Goal: Information Seeking & Learning: Find specific fact

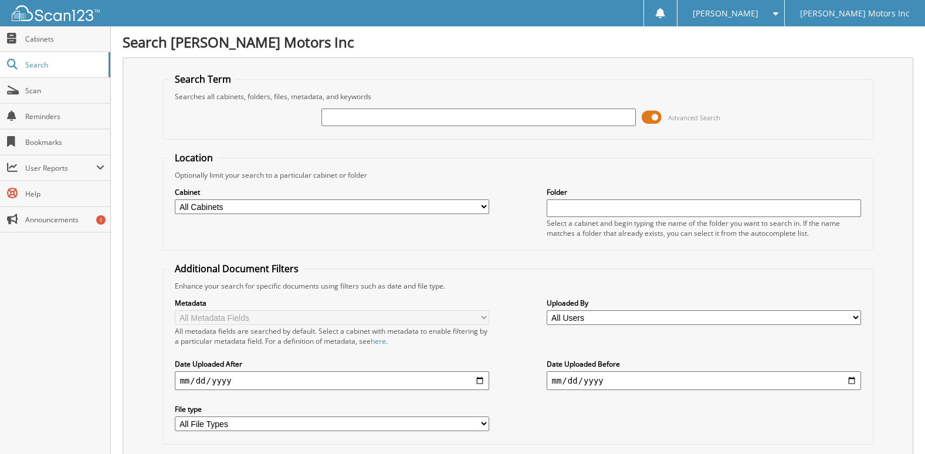
click at [374, 118] on input "text" at bounding box center [478, 118] width 314 height 18
type input "2573140"
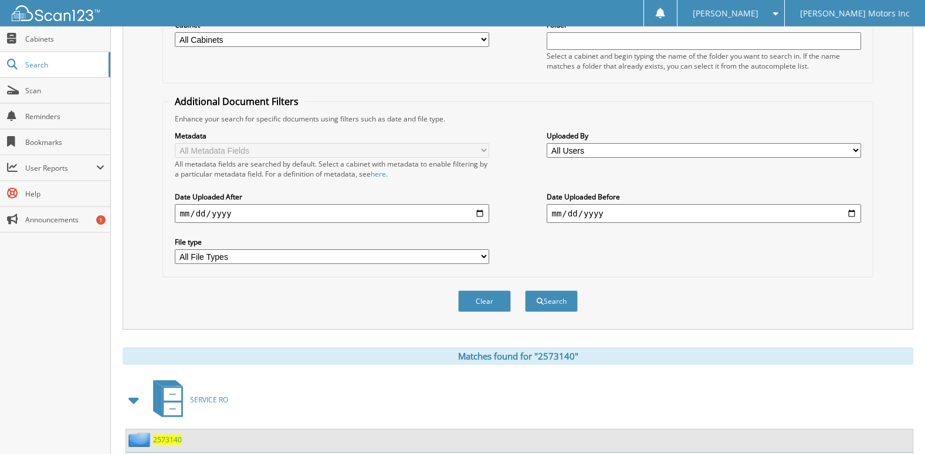
scroll to position [267, 0]
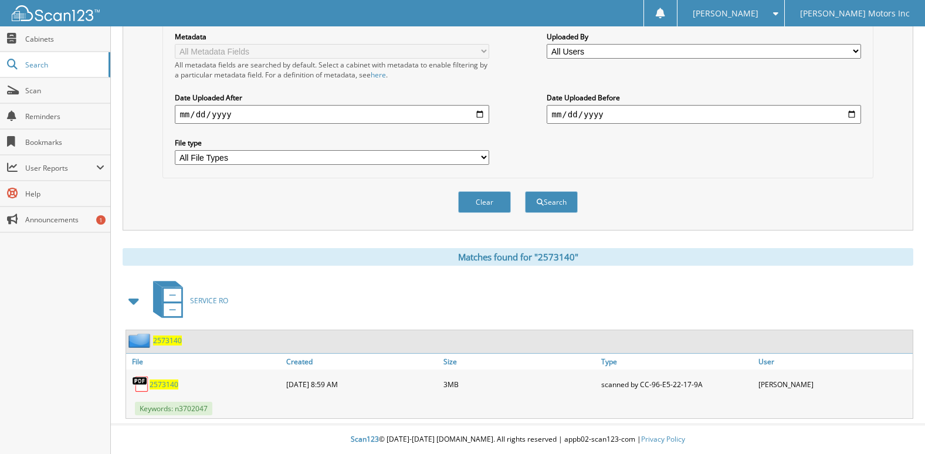
click at [166, 378] on div "2573140" at bounding box center [204, 383] width 157 height 23
click at [162, 384] on span "2573140" at bounding box center [164, 385] width 29 height 10
